Goal: Task Accomplishment & Management: Complete application form

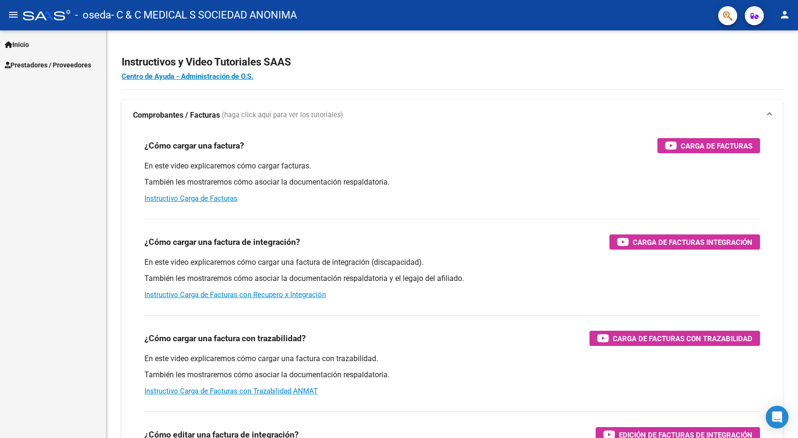
click at [41, 67] on span "Prestadores / Proveedores" at bounding box center [48, 65] width 86 height 10
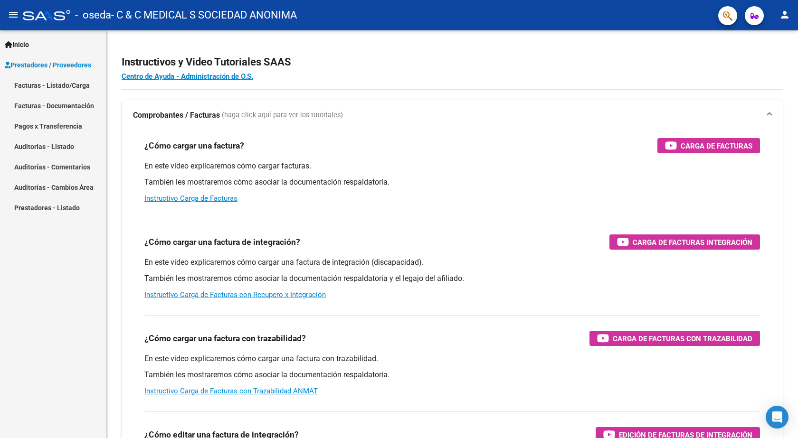
click at [30, 86] on link "Facturas - Listado/Carga" at bounding box center [53, 85] width 106 height 20
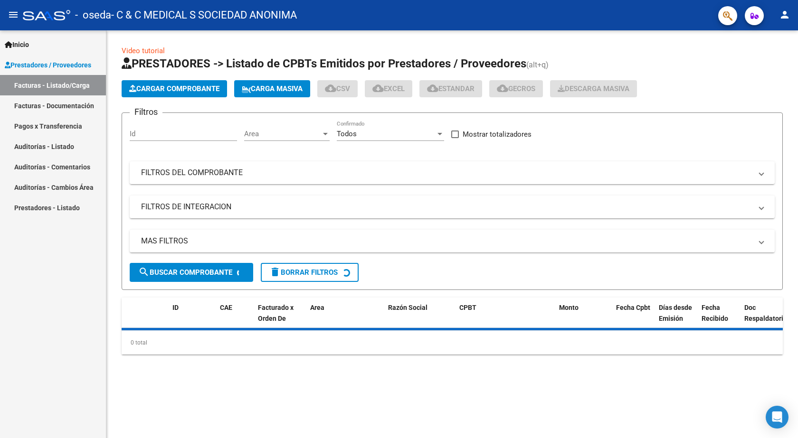
click at [195, 90] on span "Cargar Comprobante" at bounding box center [174, 89] width 90 height 9
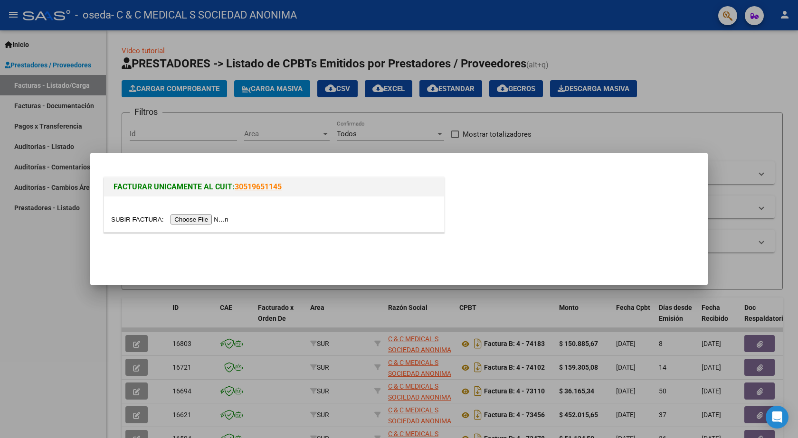
click at [206, 222] on input "file" at bounding box center [171, 220] width 120 height 10
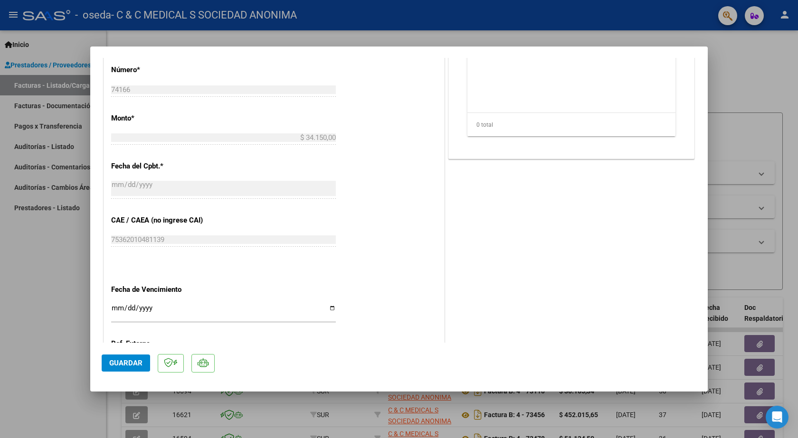
scroll to position [474, 0]
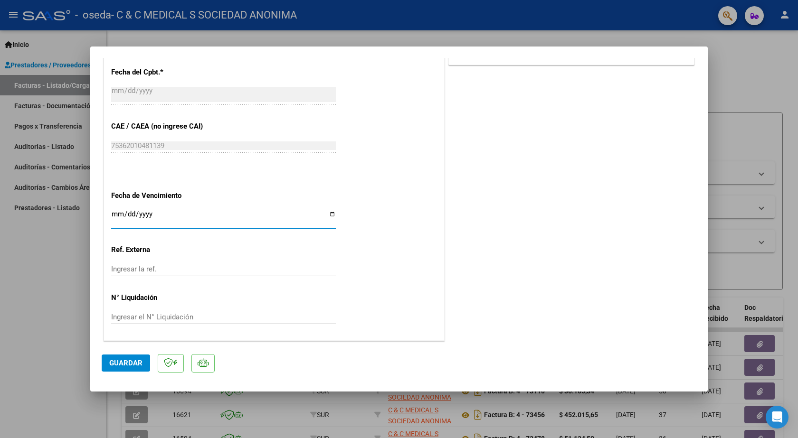
click at [120, 212] on input "Ingresar la fecha" at bounding box center [223, 217] width 225 height 15
type input "[DATE]"
click at [135, 360] on span "Guardar" at bounding box center [125, 363] width 33 height 9
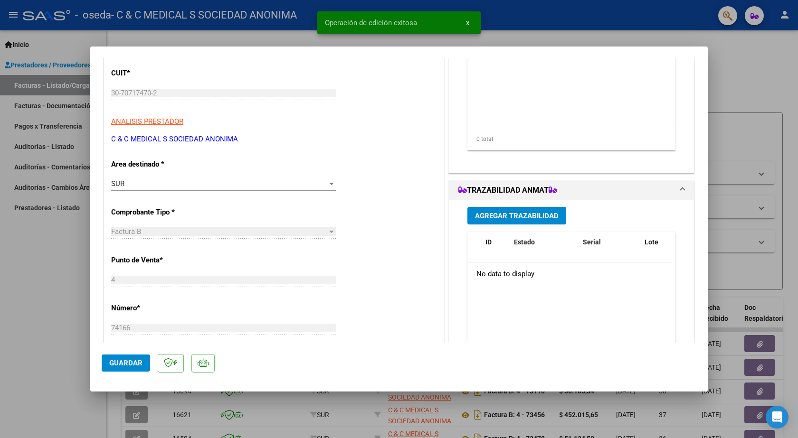
scroll to position [0, 0]
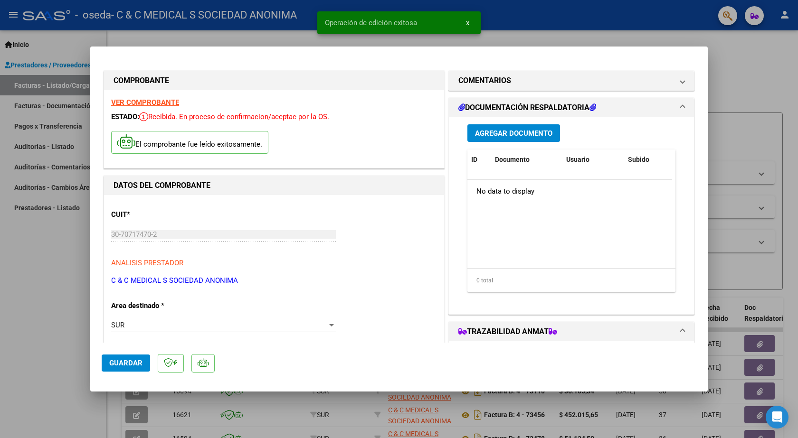
click at [501, 130] on span "Agregar Documento" at bounding box center [513, 133] width 77 height 9
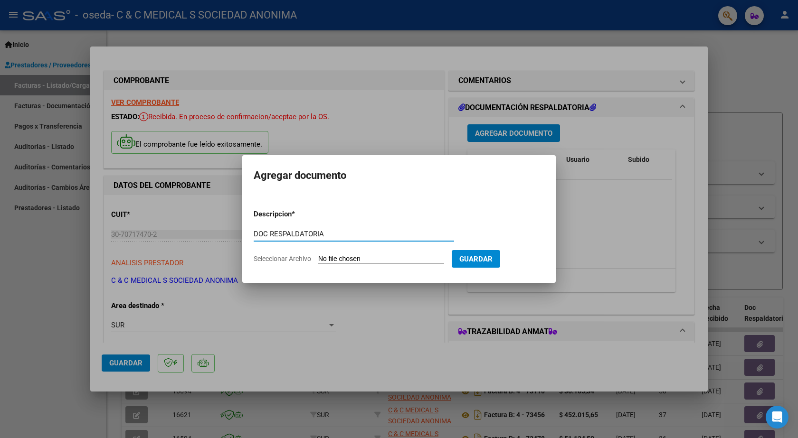
type input "DOC RESPALDATORIA"
click at [356, 257] on input "Seleccionar Archivo" at bounding box center [381, 259] width 126 height 9
type input "C:\fakepath\74166.PDF"
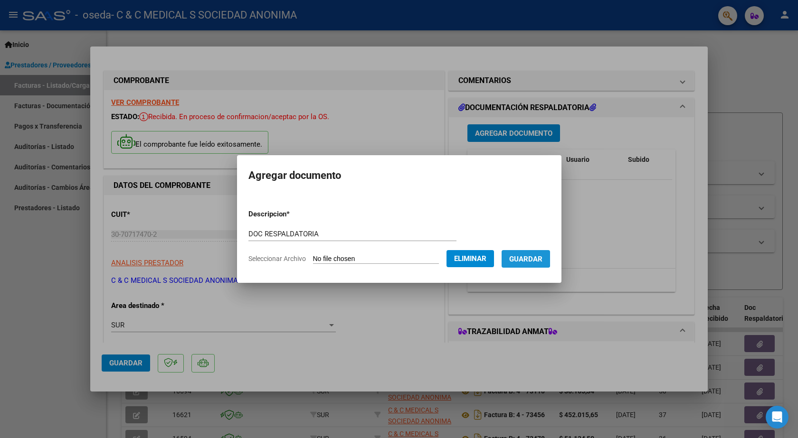
click at [531, 257] on span "Guardar" at bounding box center [525, 259] width 33 height 9
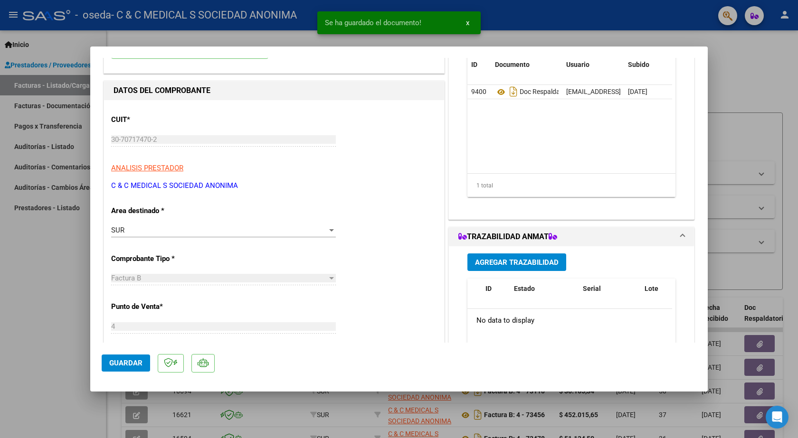
scroll to position [190, 0]
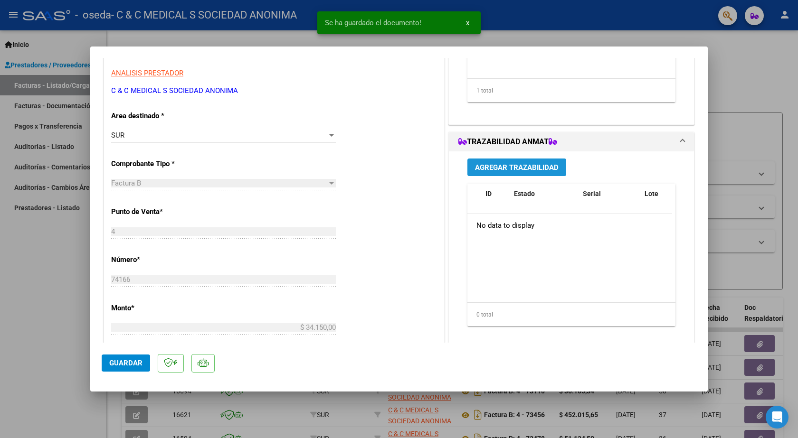
click at [491, 170] on span "Agregar Trazabilidad" at bounding box center [517, 167] width 84 height 9
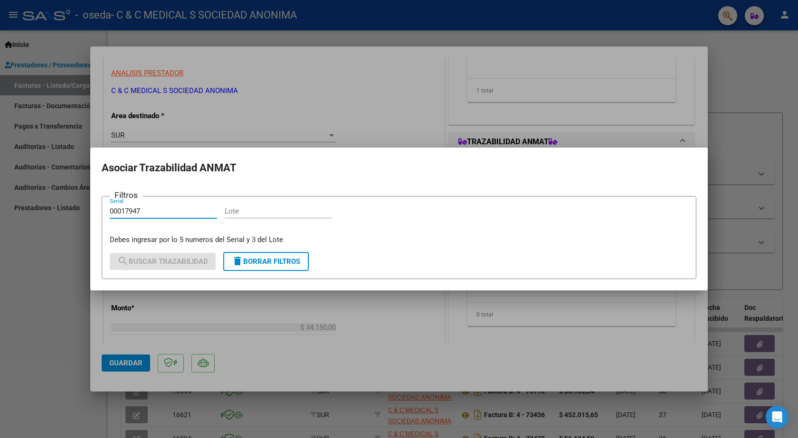
type input "00017947"
click at [248, 213] on input "Lote" at bounding box center [278, 211] width 107 height 9
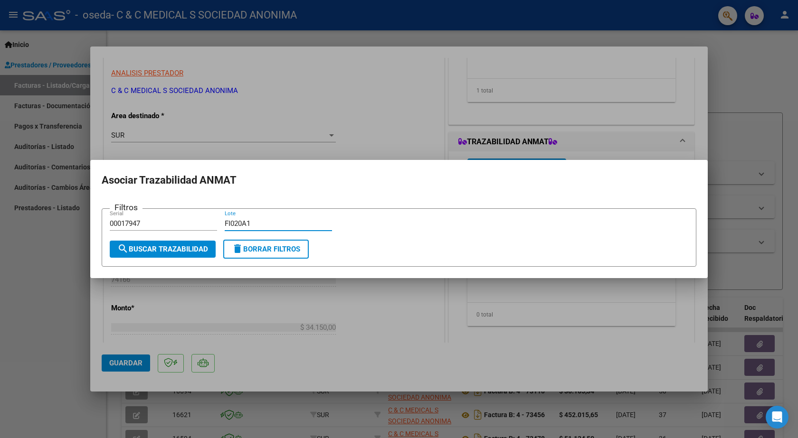
type input "FI020A1"
click at [188, 244] on button "search Buscar Trazabilidad" at bounding box center [163, 249] width 106 height 17
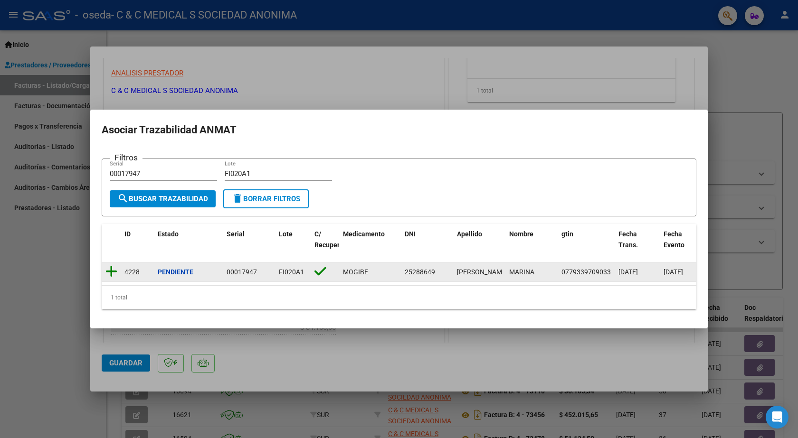
click at [113, 267] on icon at bounding box center [111, 271] width 12 height 13
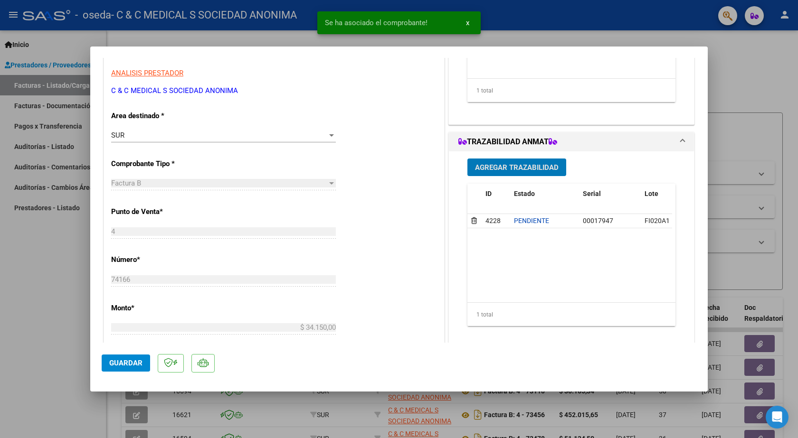
click at [125, 363] on span "Guardar" at bounding box center [125, 363] width 33 height 9
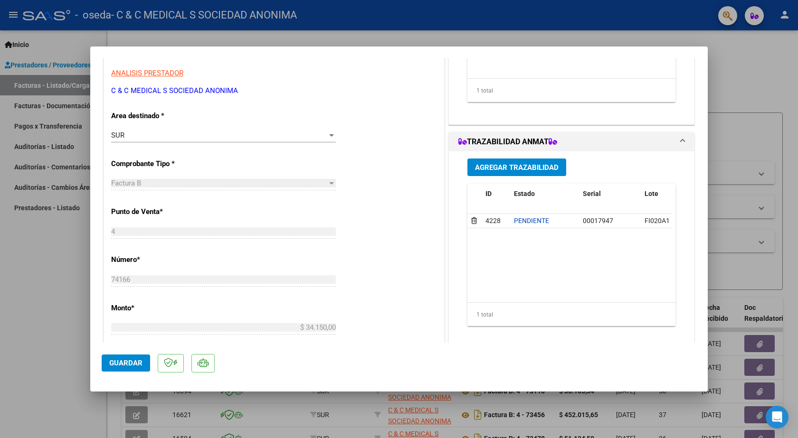
click at [42, 320] on div at bounding box center [399, 219] width 798 height 438
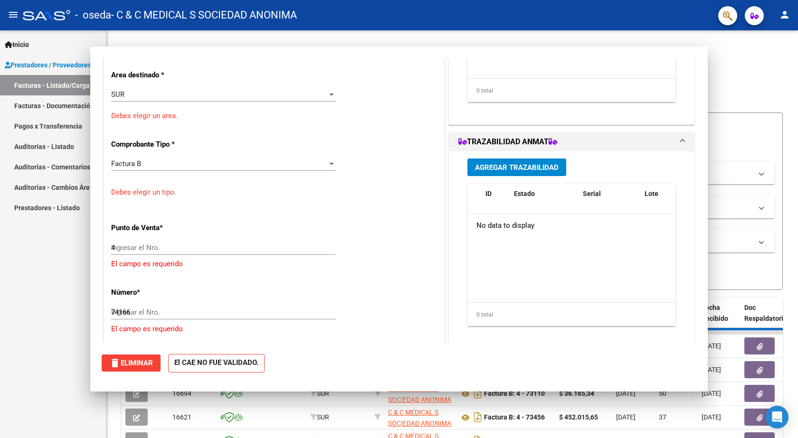
type input "$ 0,00"
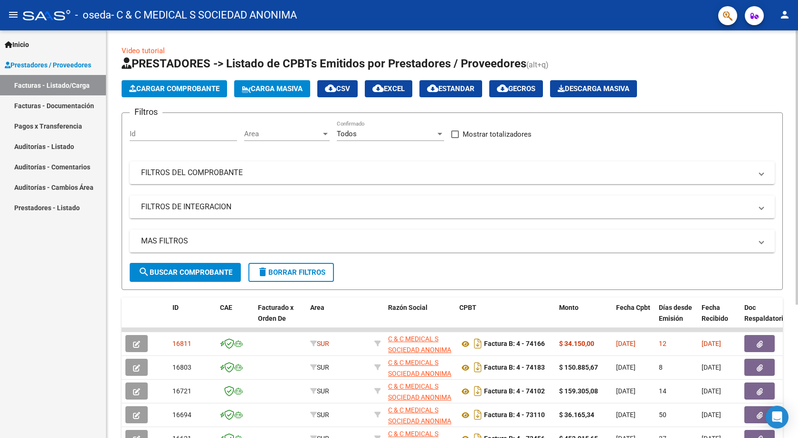
click at [142, 85] on span "Cargar Comprobante" at bounding box center [174, 89] width 90 height 9
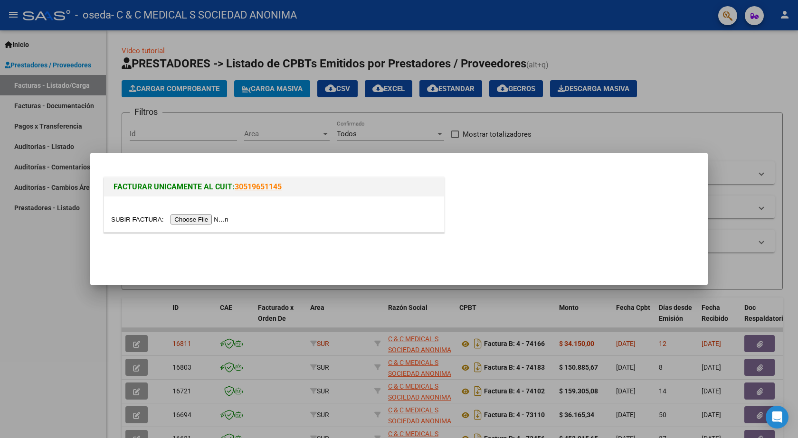
click at [206, 222] on input "file" at bounding box center [171, 220] width 120 height 10
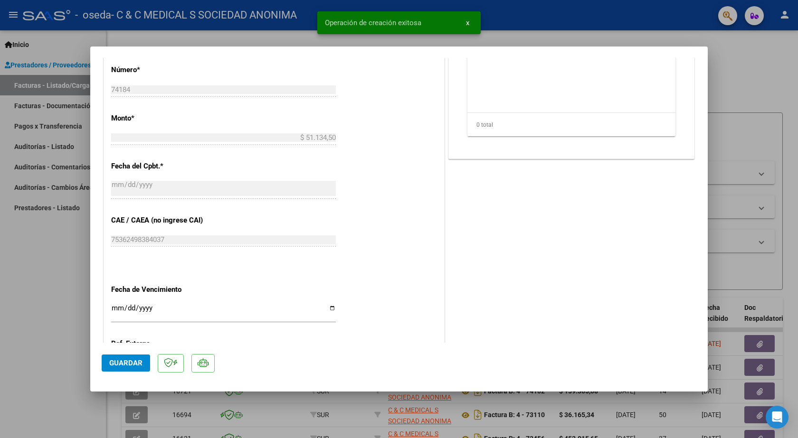
scroll to position [474, 0]
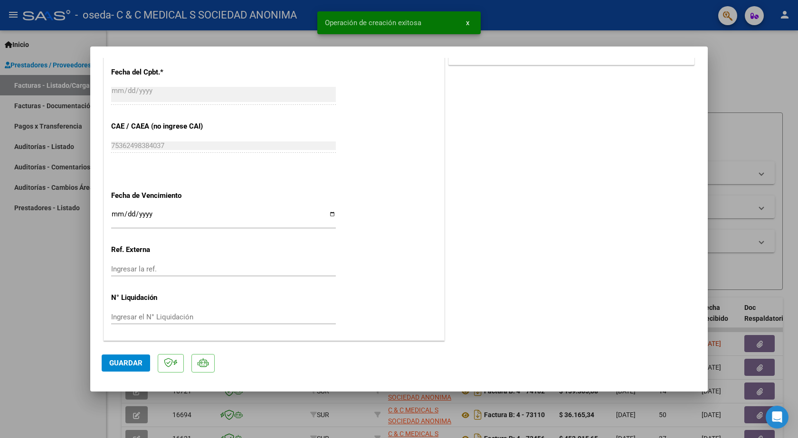
click at [118, 213] on input "Ingresar la fecha" at bounding box center [223, 217] width 225 height 15
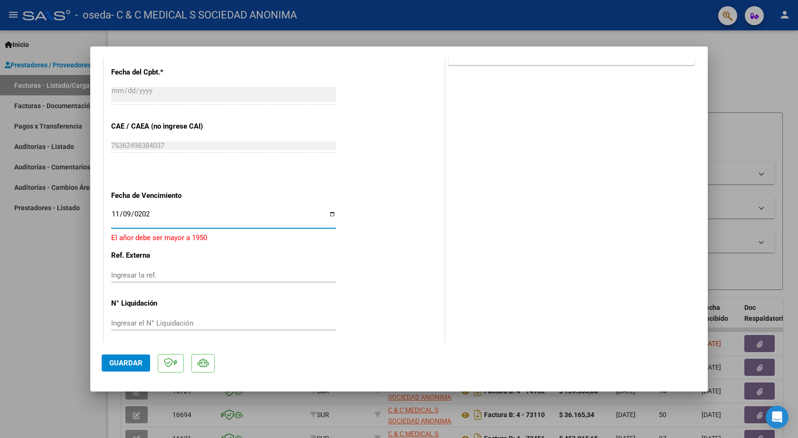
type input "[DATE]"
click at [138, 367] on span "Guardar" at bounding box center [125, 363] width 33 height 9
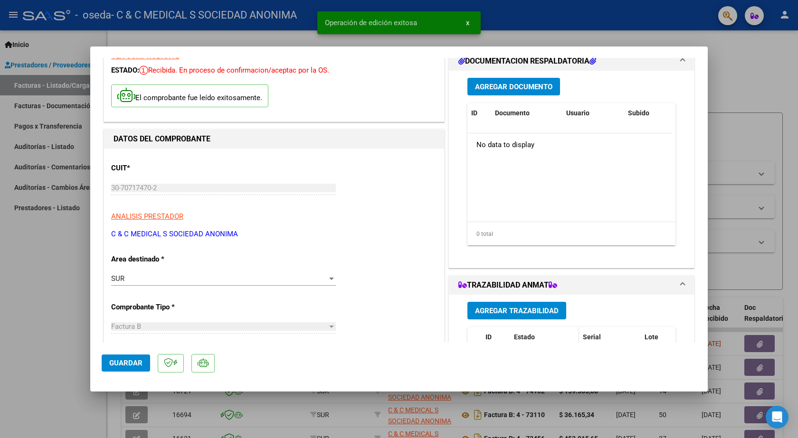
scroll to position [0, 0]
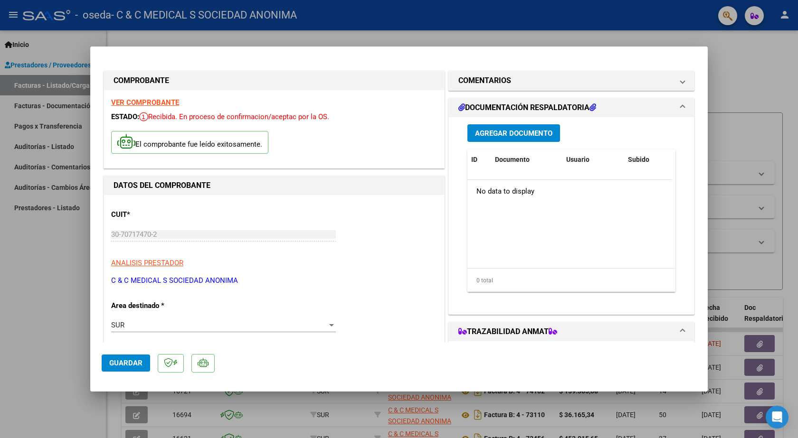
click at [518, 133] on span "Agregar Documento" at bounding box center [513, 133] width 77 height 9
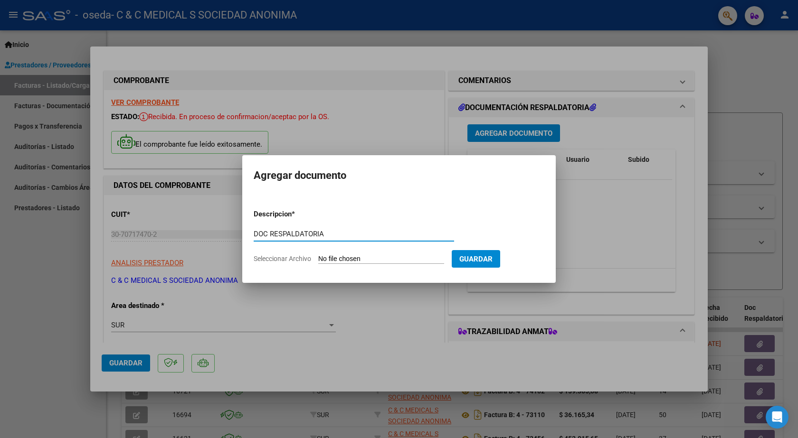
type input "DOC RESPALDATORIA"
click at [387, 257] on input "Seleccionar Archivo" at bounding box center [381, 259] width 126 height 9
type input "C:\fakepath\74184.PDF"
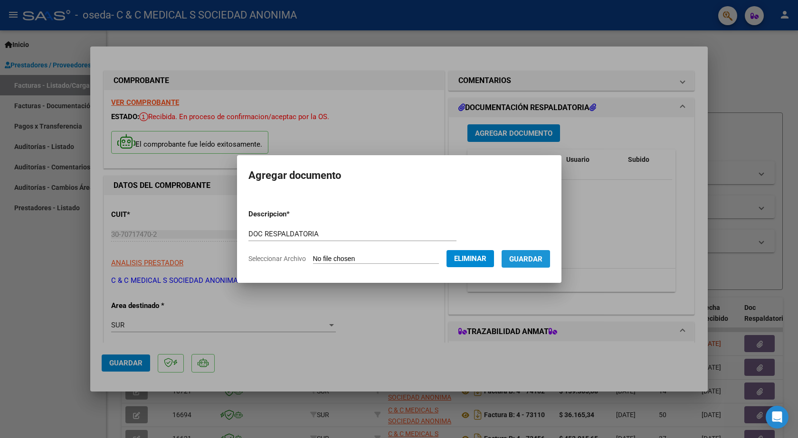
click at [527, 263] on span "Guardar" at bounding box center [525, 259] width 33 height 9
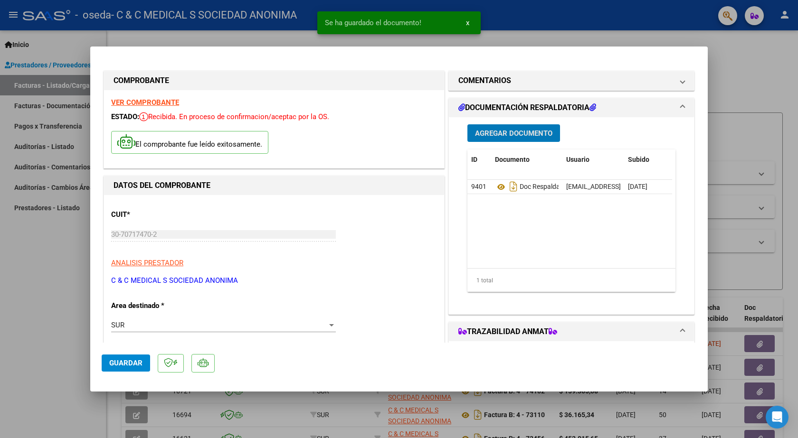
scroll to position [285, 0]
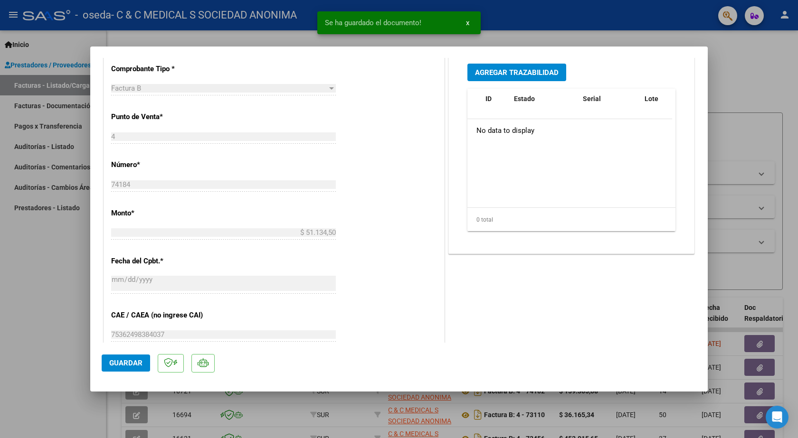
click at [507, 74] on span "Agregar Trazabilidad" at bounding box center [517, 72] width 84 height 9
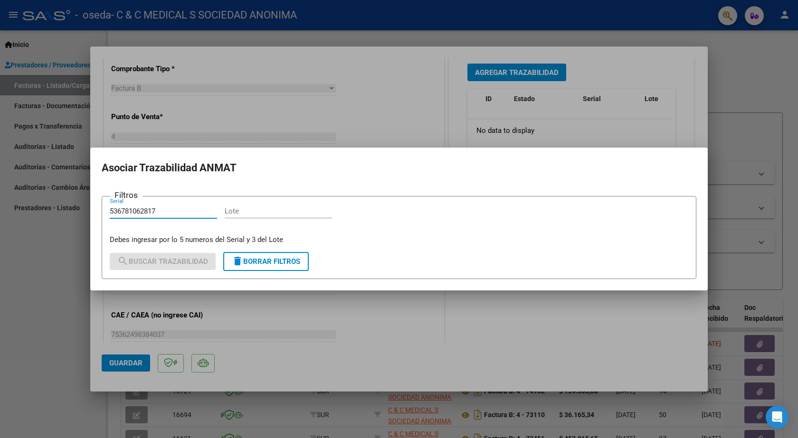
type input "536781062817"
click at [234, 206] on div "Lote" at bounding box center [278, 211] width 107 height 14
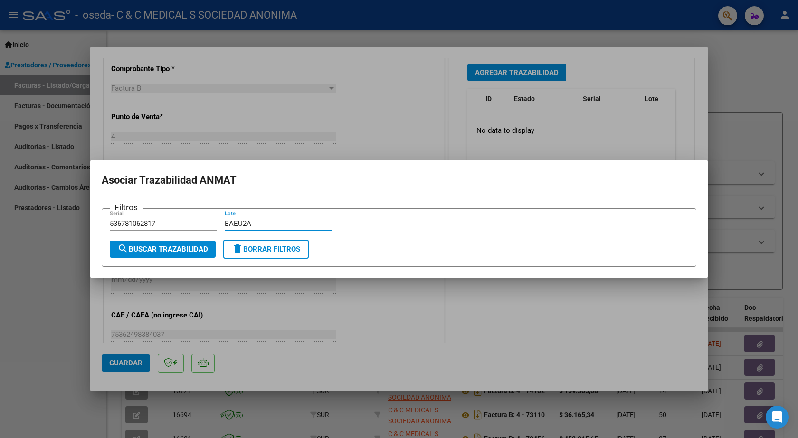
type input "EAEU2A"
click at [203, 247] on span "search Buscar Trazabilidad" at bounding box center [162, 249] width 91 height 9
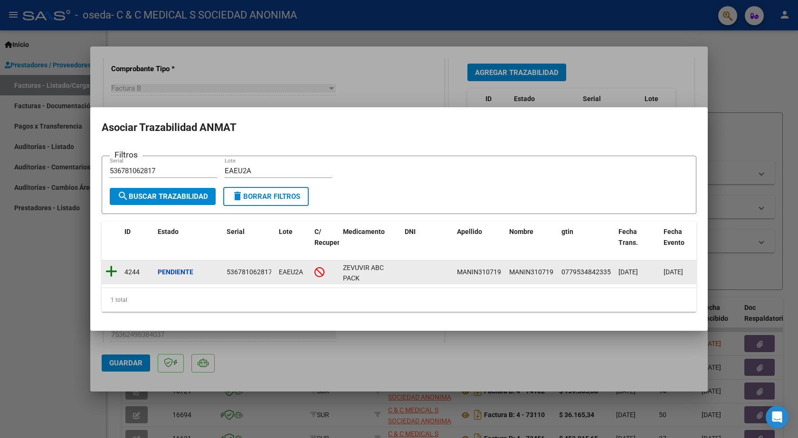
click at [115, 267] on icon at bounding box center [111, 271] width 12 height 13
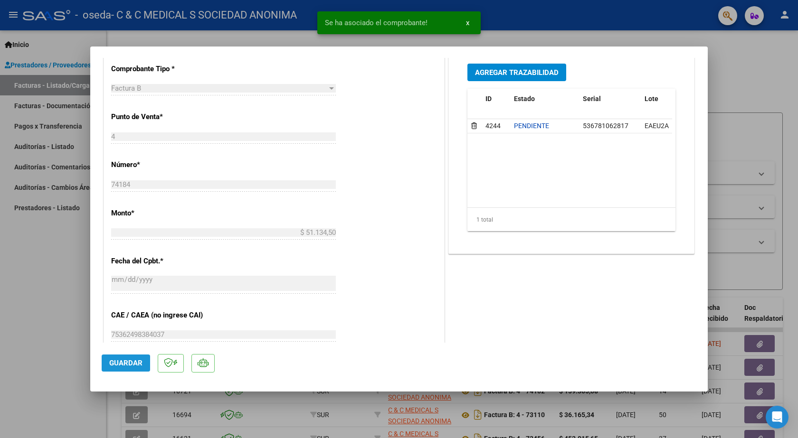
click at [133, 359] on span "Guardar" at bounding box center [125, 363] width 33 height 9
drag, startPoint x: 9, startPoint y: 273, endPoint x: 28, endPoint y: 274, distance: 19.0
click at [11, 274] on div at bounding box center [399, 219] width 798 height 438
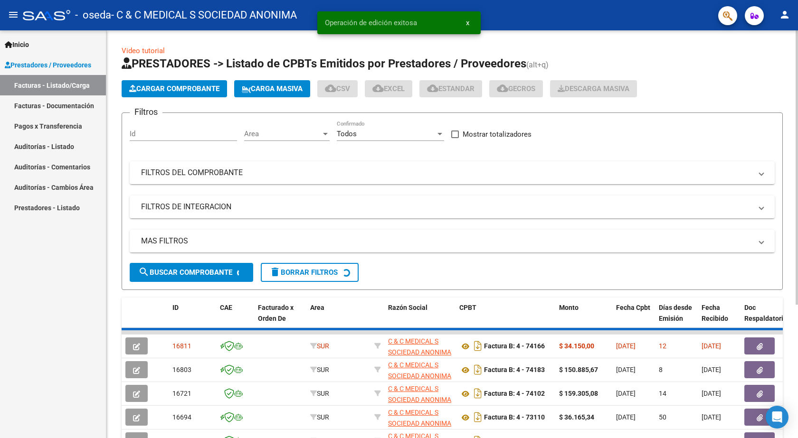
click at [152, 87] on span "Cargar Comprobante" at bounding box center [174, 89] width 90 height 9
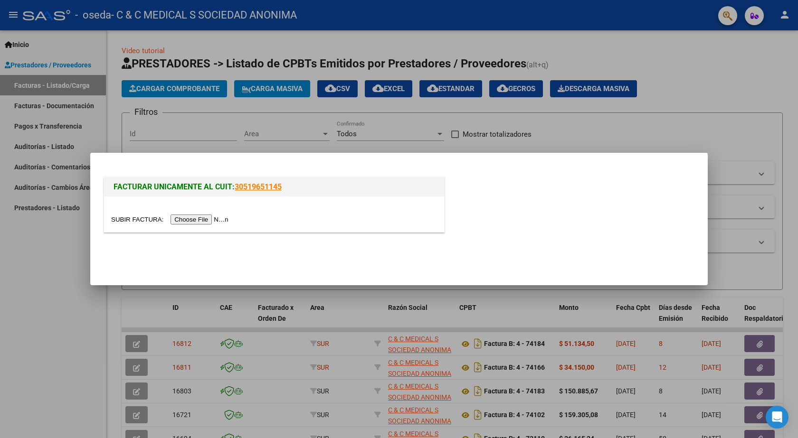
click at [215, 220] on input "file" at bounding box center [171, 220] width 120 height 10
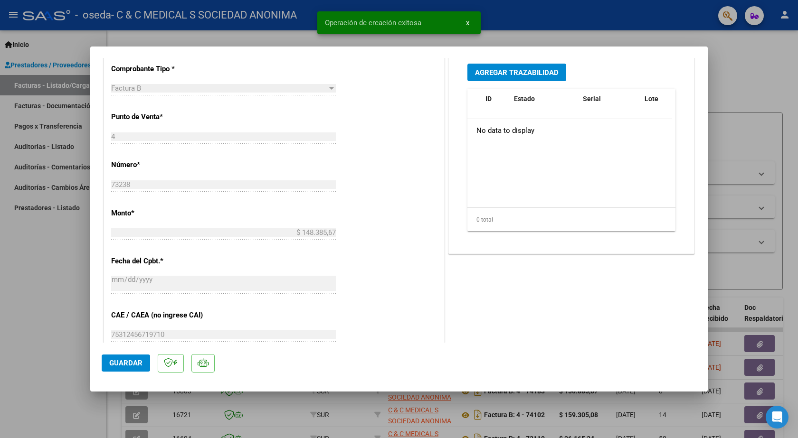
scroll to position [474, 0]
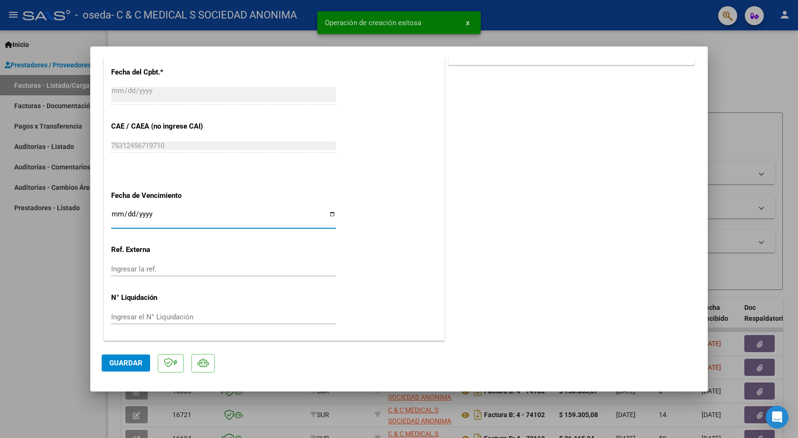
click at [112, 216] on input "Ingresar la fecha" at bounding box center [223, 217] width 225 height 15
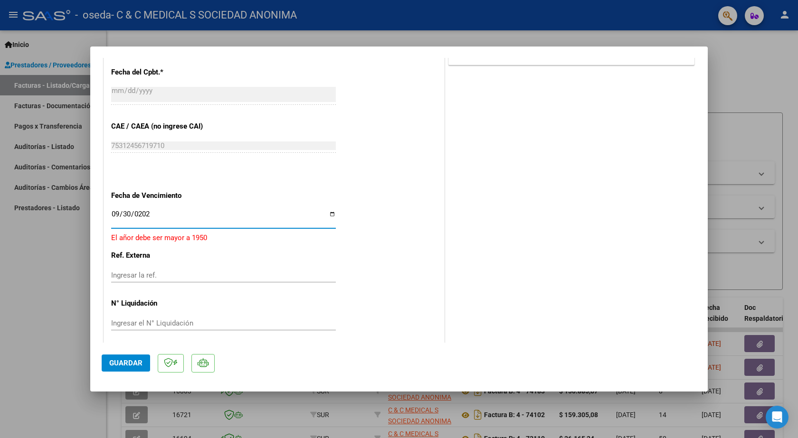
type input "[DATE]"
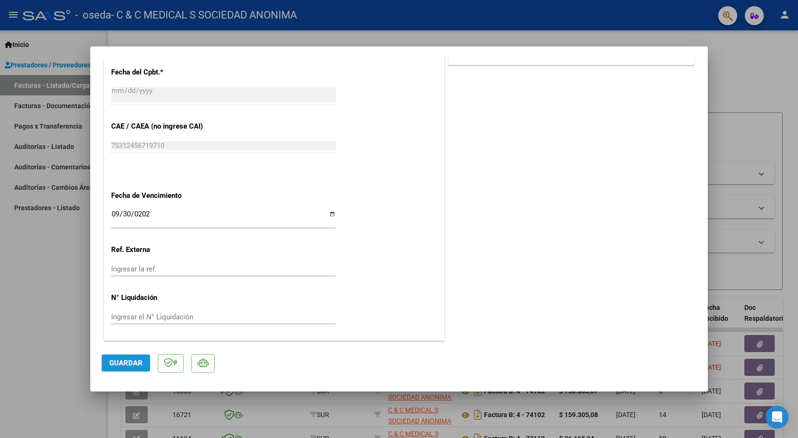
drag, startPoint x: 142, startPoint y: 366, endPoint x: 178, endPoint y: 365, distance: 36.1
click at [142, 365] on span "Guardar" at bounding box center [125, 363] width 33 height 9
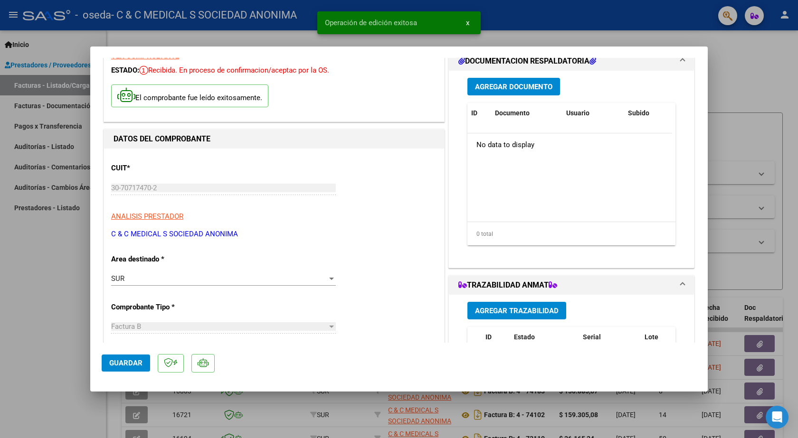
scroll to position [0, 0]
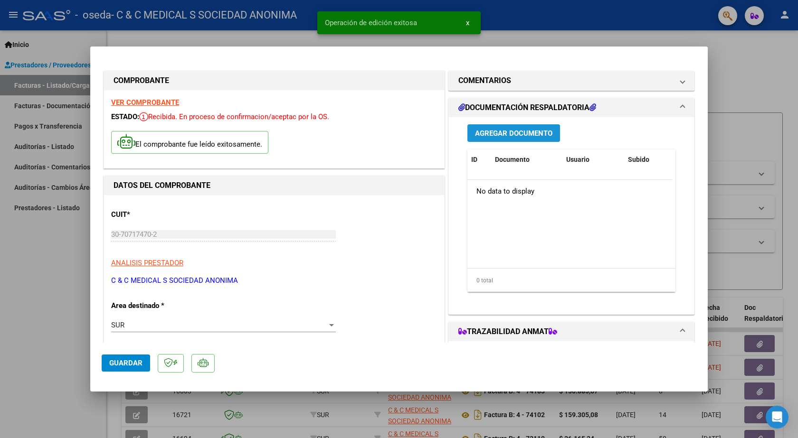
click at [513, 129] on span "Agregar Documento" at bounding box center [513, 133] width 77 height 9
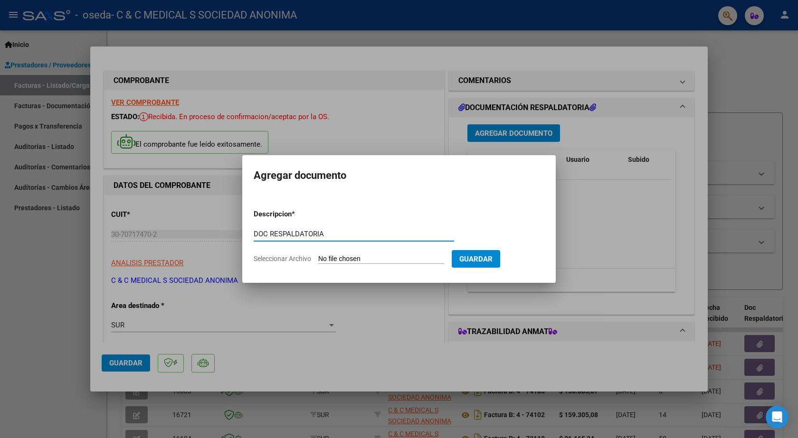
type input "DOC RESPALDATORIA"
click at [397, 262] on input "Seleccionar Archivo" at bounding box center [381, 259] width 126 height 9
type input "C:\fakepath\73238.PDF"
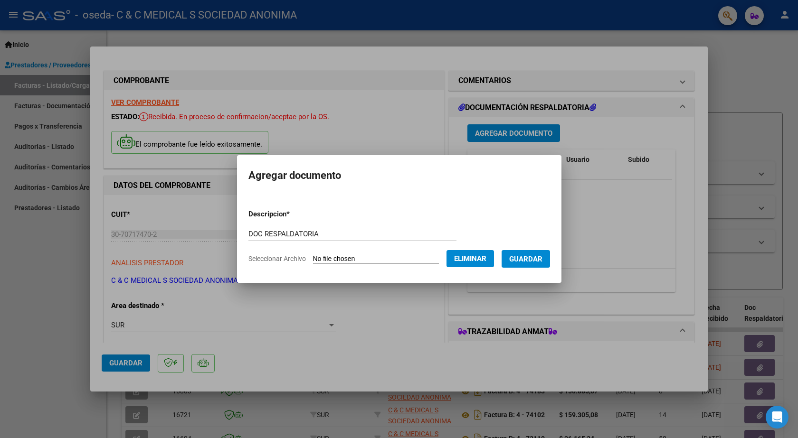
click at [526, 258] on span "Guardar" at bounding box center [525, 259] width 33 height 9
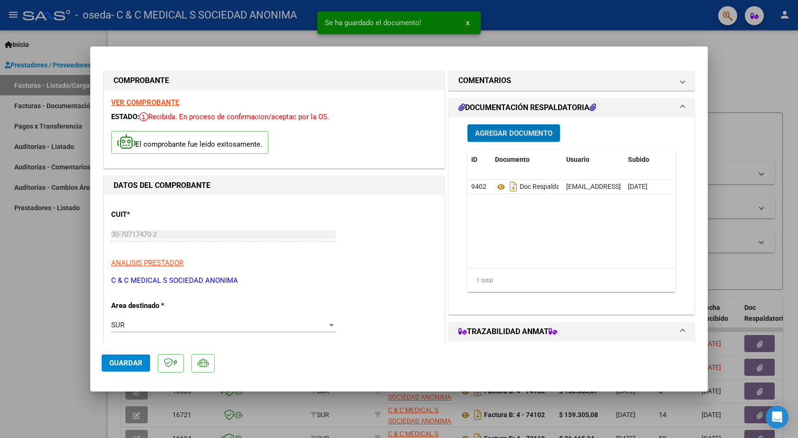
scroll to position [237, 0]
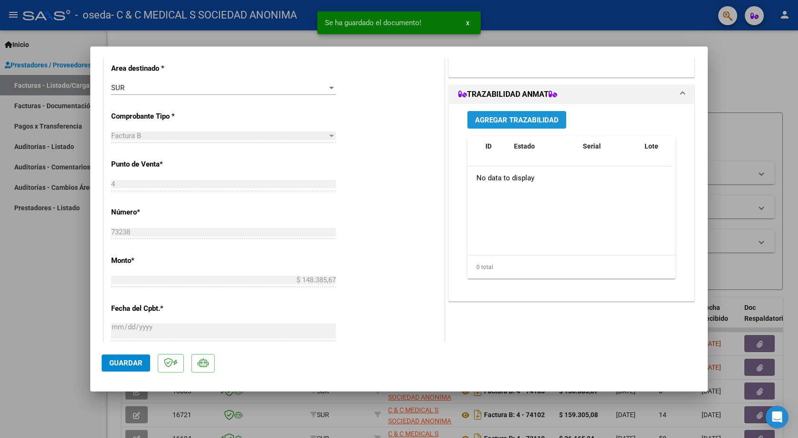
click at [505, 120] on span "Agregar Trazabilidad" at bounding box center [517, 120] width 84 height 9
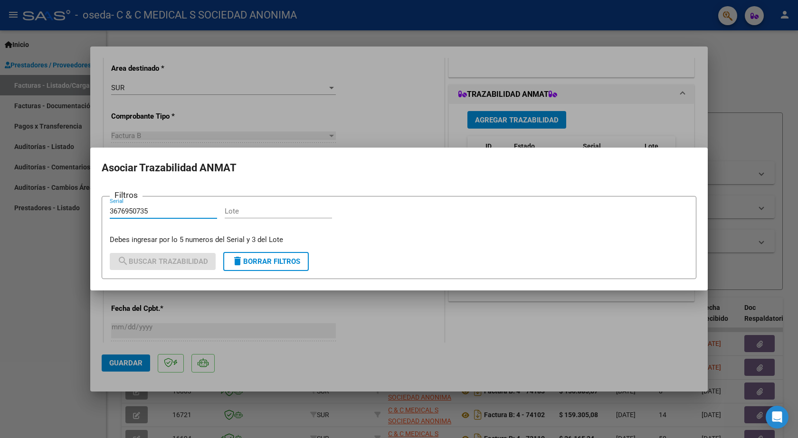
type input "3676950735"
click at [265, 208] on input "Lote" at bounding box center [278, 211] width 107 height 9
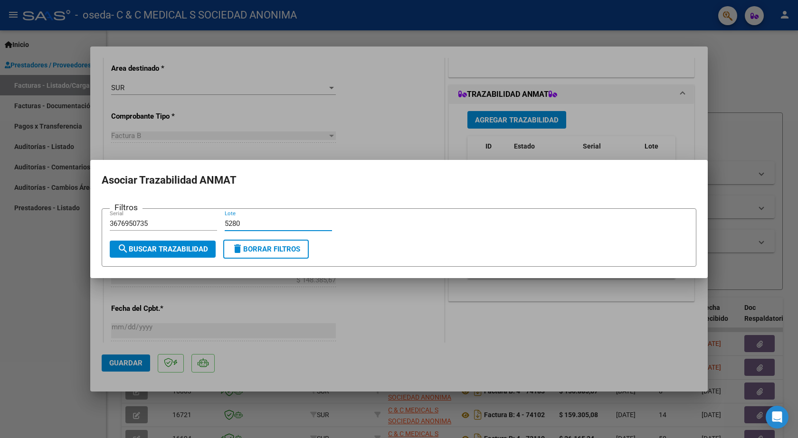
type input "5280"
click at [190, 250] on span "search Buscar Trazabilidad" at bounding box center [162, 249] width 91 height 9
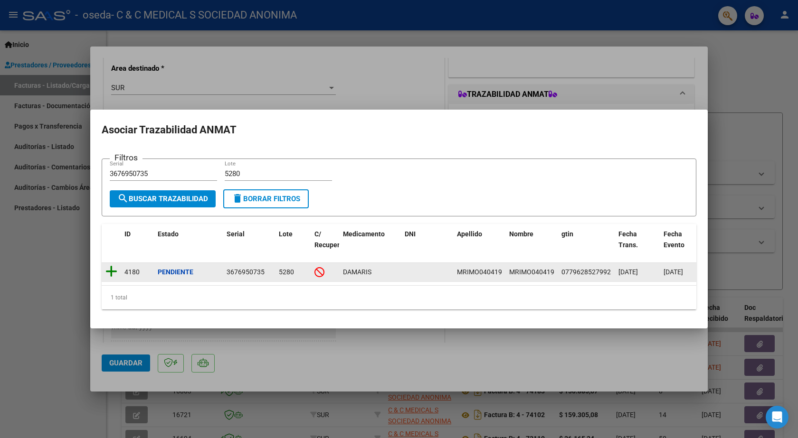
click at [112, 266] on icon at bounding box center [111, 271] width 12 height 13
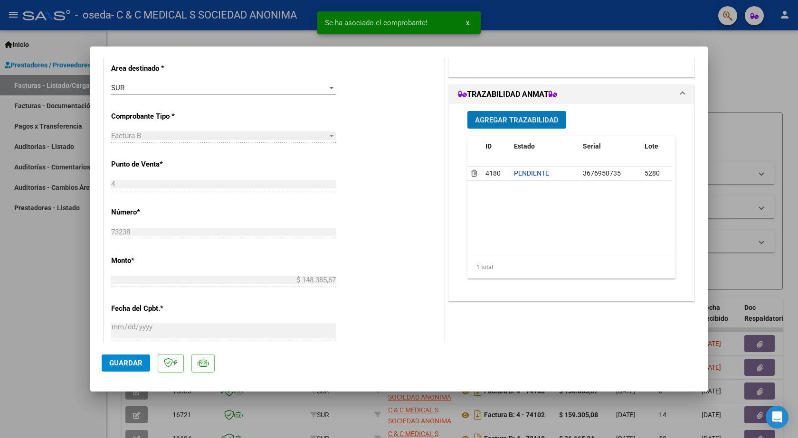
click at [508, 114] on button "Agregar Trazabilidad" at bounding box center [516, 120] width 99 height 18
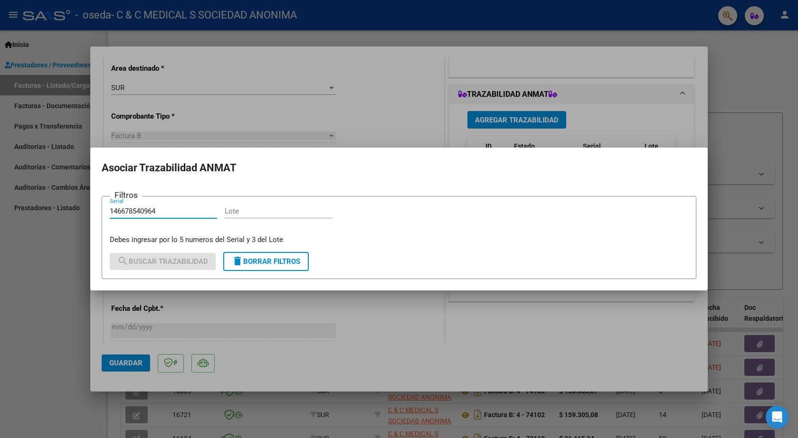
type input "146678540964"
click at [259, 213] on input "Lote" at bounding box center [278, 211] width 107 height 9
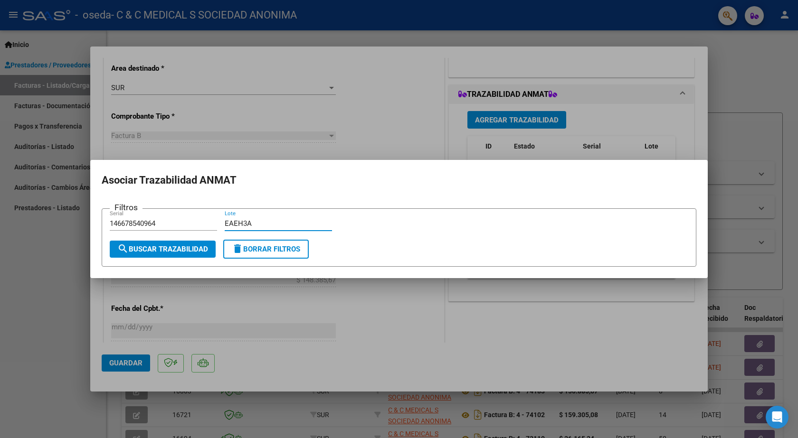
type input "EAEH3A"
click at [169, 252] on span "search Buscar Trazabilidad" at bounding box center [162, 249] width 91 height 9
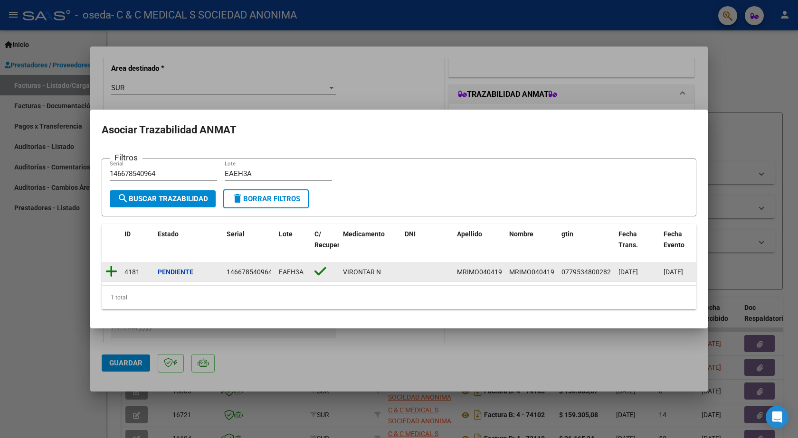
click at [115, 267] on icon at bounding box center [111, 271] width 12 height 13
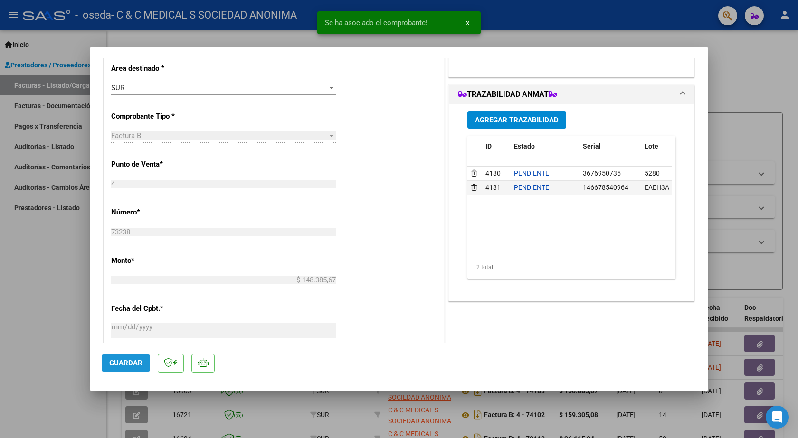
click at [142, 365] on button "Guardar" at bounding box center [126, 363] width 48 height 17
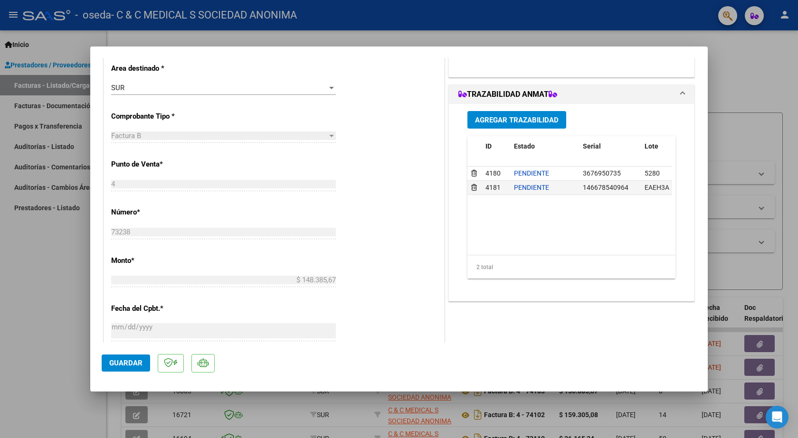
click at [118, 361] on span "Guardar" at bounding box center [125, 363] width 33 height 9
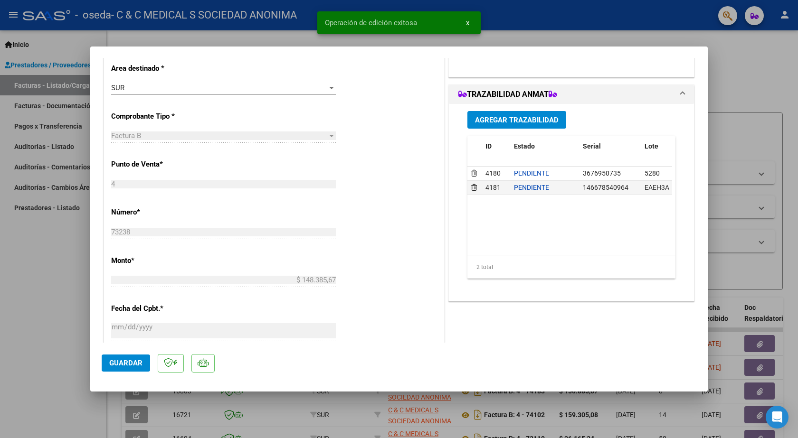
click at [66, 312] on div at bounding box center [399, 219] width 798 height 438
type input "$ 0,00"
